Goal: Task Accomplishment & Management: Use online tool/utility

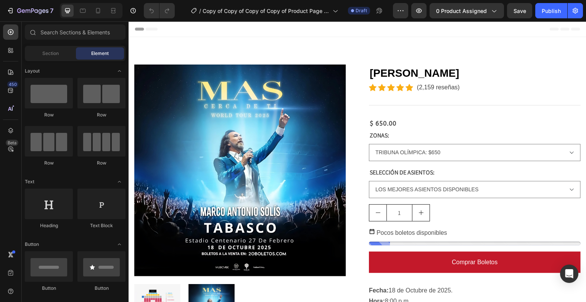
click at [448, 2] on div "7 Version history / Copy of Copy of Copy of Copy of Product Page - Aug 12, 13:0…" at bounding box center [293, 11] width 586 height 22
click at [448, 8] on span "0 product assigned" at bounding box center [461, 11] width 51 height 8
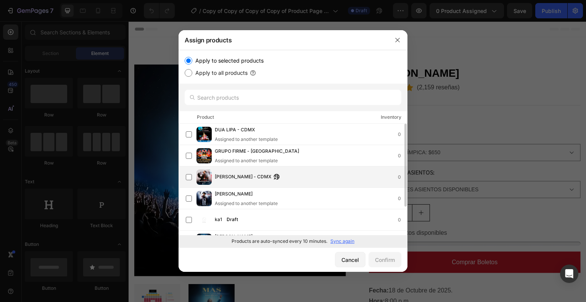
click at [243, 179] on span "[PERSON_NAME] - CDMX" at bounding box center [243, 177] width 56 height 8
click at [385, 264] on button "Confirm" at bounding box center [385, 259] width 33 height 15
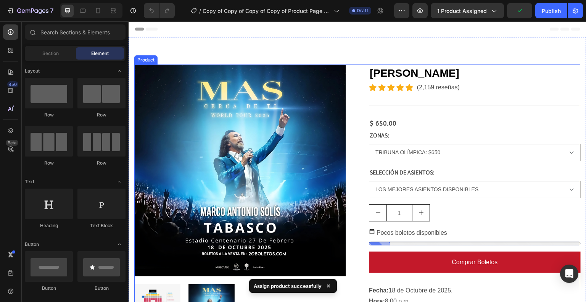
click at [356, 164] on div "Product Images MARCO ANTONIO SOLÍS - TABASCO (P) Title Icon Icon Icon Icon Icon…" at bounding box center [357, 200] width 447 height 271
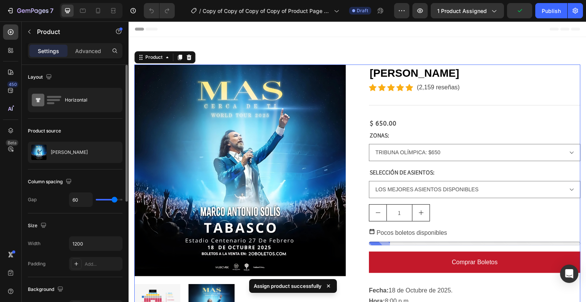
click at [78, 150] on p "[PERSON_NAME]" at bounding box center [69, 152] width 37 height 5
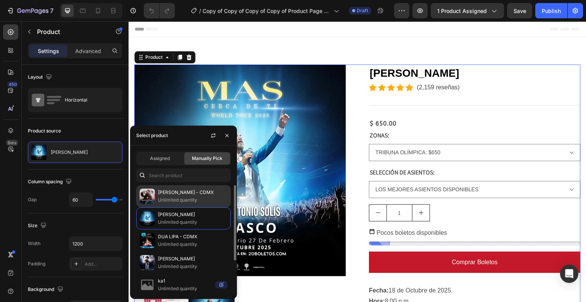
click at [164, 192] on p "[PERSON_NAME] - CDMX" at bounding box center [192, 193] width 69 height 8
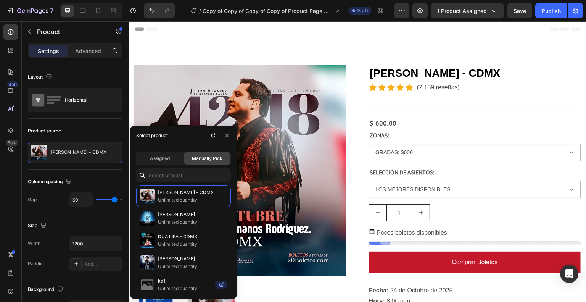
click at [352, 158] on div "Product Images JULIÓN ÁLVAREZ - CDMX (P) Title Icon Icon Icon Icon Icon Icon Li…" at bounding box center [357, 200] width 447 height 271
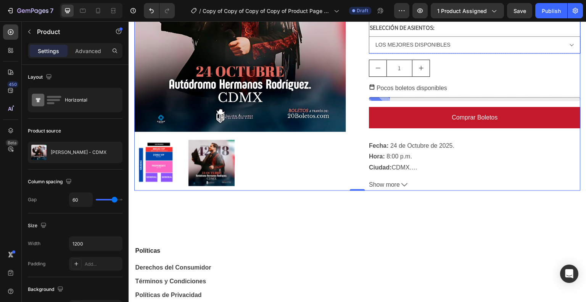
scroll to position [146, 0]
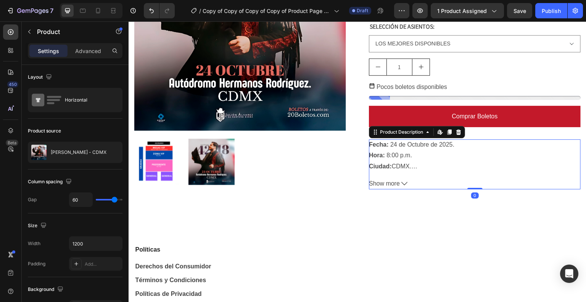
click at [389, 179] on span "Show more" at bounding box center [384, 183] width 31 height 11
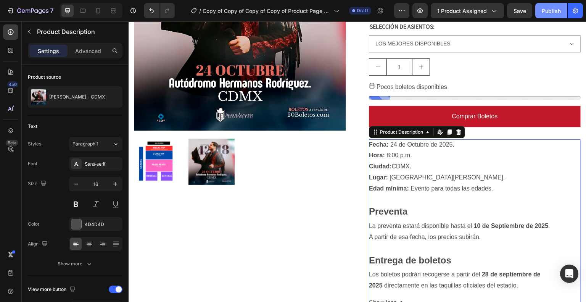
click at [548, 13] on div "Publish" at bounding box center [551, 11] width 19 height 8
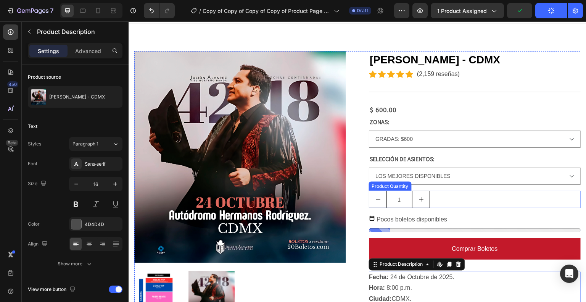
scroll to position [0, 0]
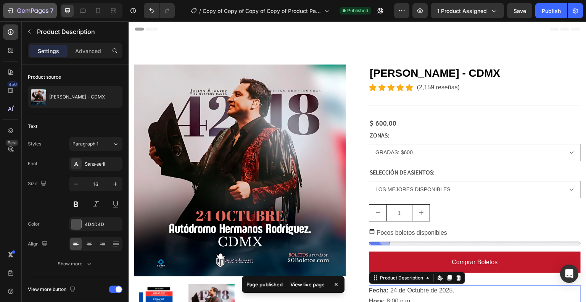
click at [38, 15] on div "7" at bounding box center [35, 10] width 36 height 9
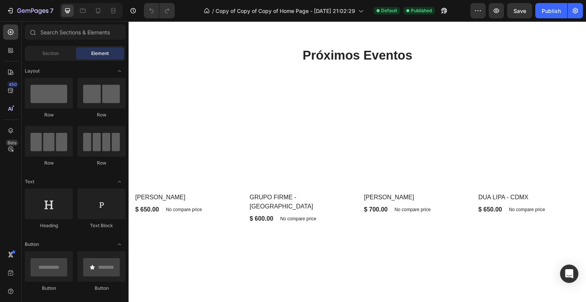
scroll to position [331, 0]
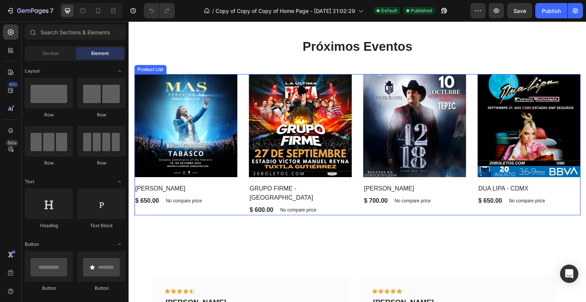
click at [242, 131] on div "(P) Images Row [PERSON_NAME] (P) Title $ 650.00 (P) Price (P) Price No compare …" at bounding box center [357, 144] width 447 height 141
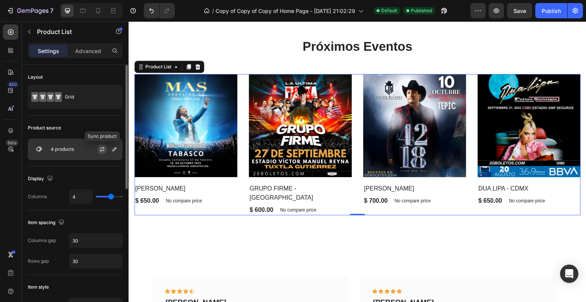
click at [107, 149] on button "button" at bounding box center [102, 149] width 9 height 9
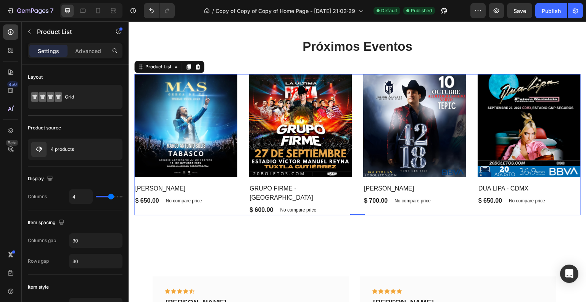
click at [352, 136] on div "(P) Images Row [PERSON_NAME] (P) Title $ 650.00 (P) Price (P) Price No compare …" at bounding box center [357, 144] width 447 height 141
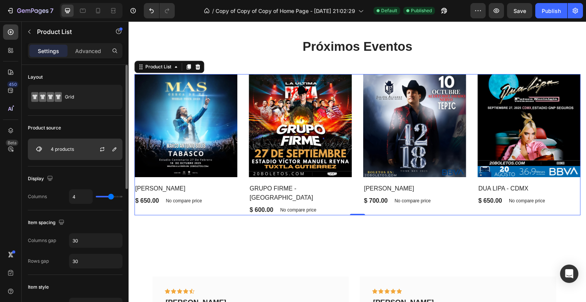
click at [86, 147] on div "4 products" at bounding box center [75, 149] width 95 height 21
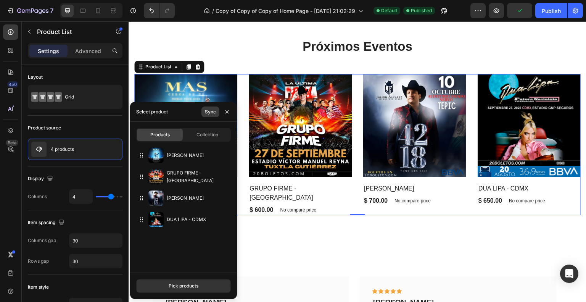
click at [207, 109] on div "Sync" at bounding box center [210, 111] width 11 height 7
click at [181, 283] on div "Pick products" at bounding box center [184, 285] width 30 height 7
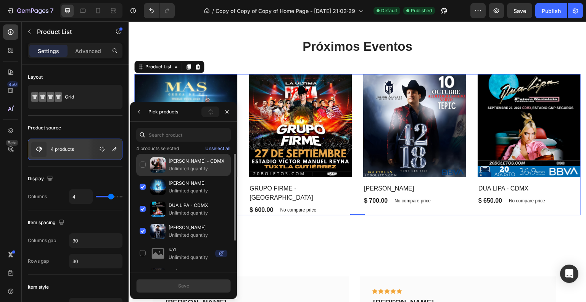
click at [185, 168] on p "Unlimited quantity" at bounding box center [198, 169] width 59 height 8
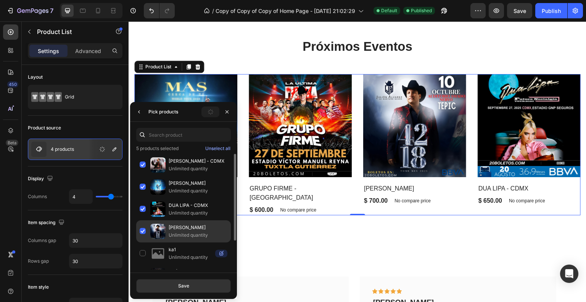
click at [178, 228] on p "[PERSON_NAME]" at bounding box center [198, 228] width 59 height 8
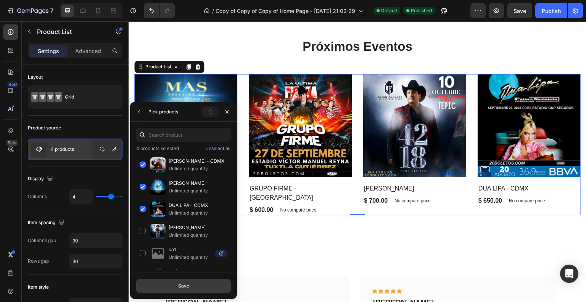
drag, startPoint x: 178, startPoint y: 284, endPoint x: 55, endPoint y: 252, distance: 127.3
click at [178, 284] on div "Save" at bounding box center [183, 285] width 11 height 7
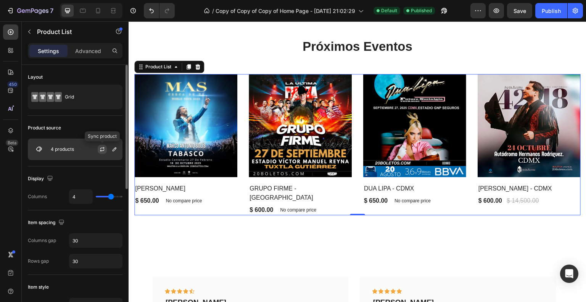
click at [101, 151] on icon "button" at bounding box center [102, 150] width 4 height 2
click at [115, 152] on icon "button" at bounding box center [114, 149] width 6 height 6
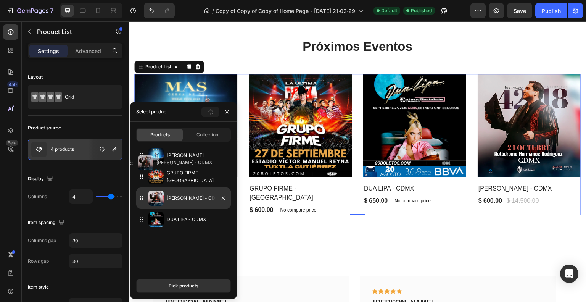
drag, startPoint x: 159, startPoint y: 221, endPoint x: 149, endPoint y: 150, distance: 71.4
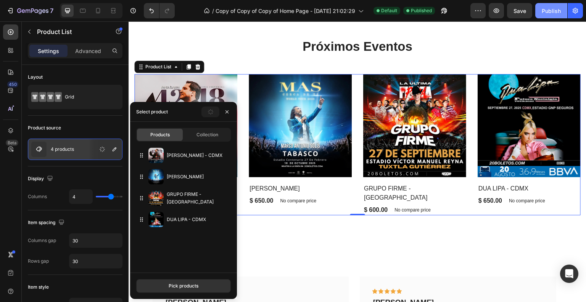
click at [556, 7] on div "Publish" at bounding box center [551, 11] width 19 height 8
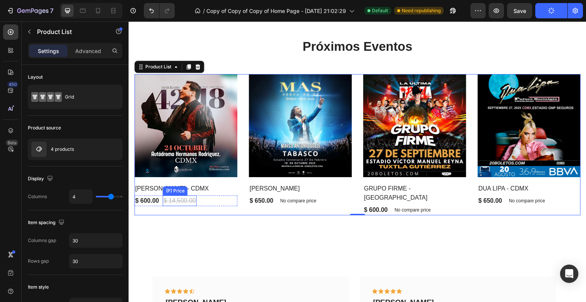
click at [191, 198] on div "$ 14,500.00" at bounding box center [180, 200] width 34 height 11
